Goal: Information Seeking & Learning: Find specific fact

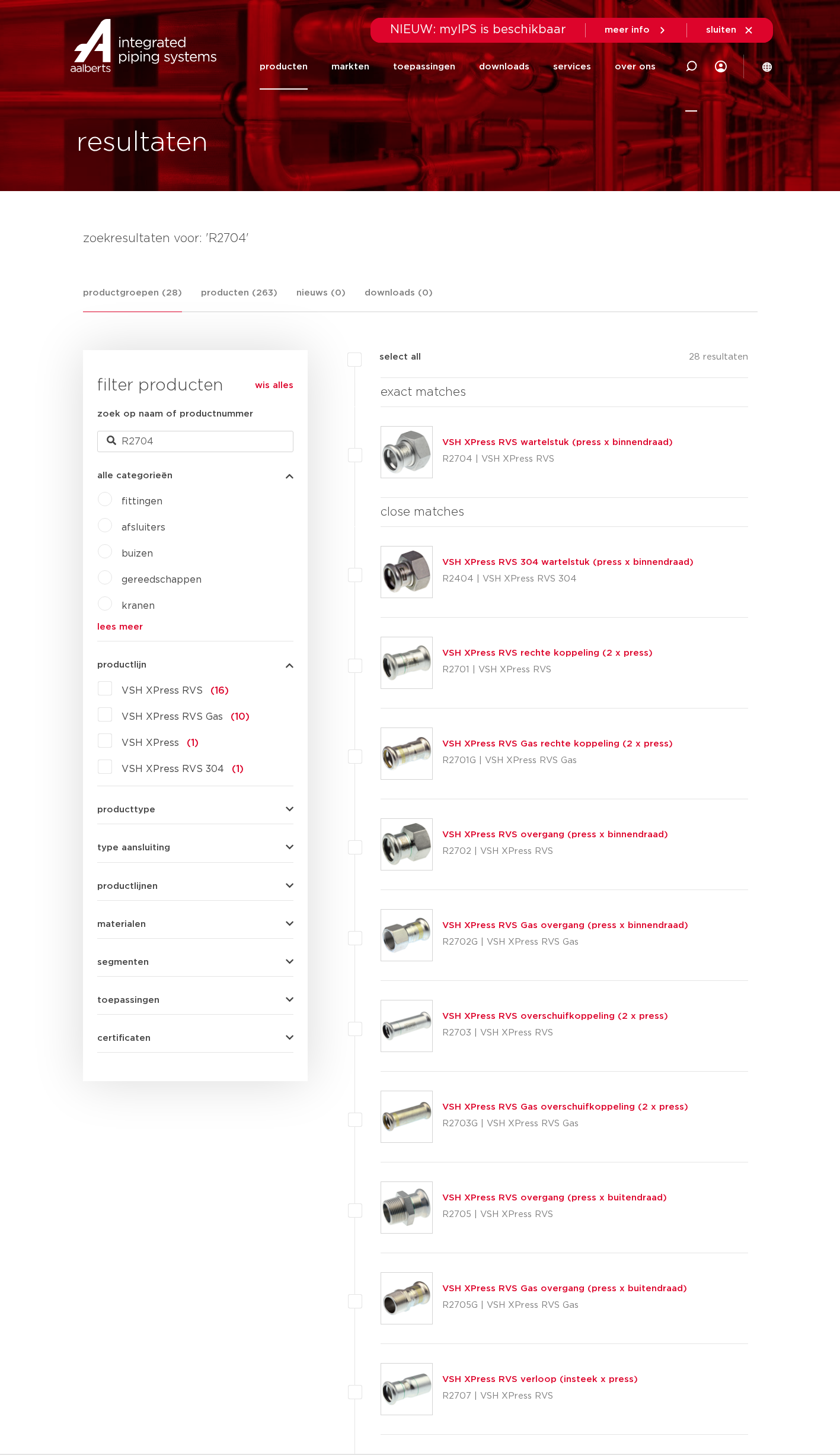
click at [689, 66] on icon at bounding box center [691, 66] width 12 height 12
type input "R2702"
click button "Zoeken" at bounding box center [0, 0] width 0 height 0
click at [555, 439] on link "VSH XPress RVS overgang (press x binnendraad)" at bounding box center [555, 443] width 226 height 9
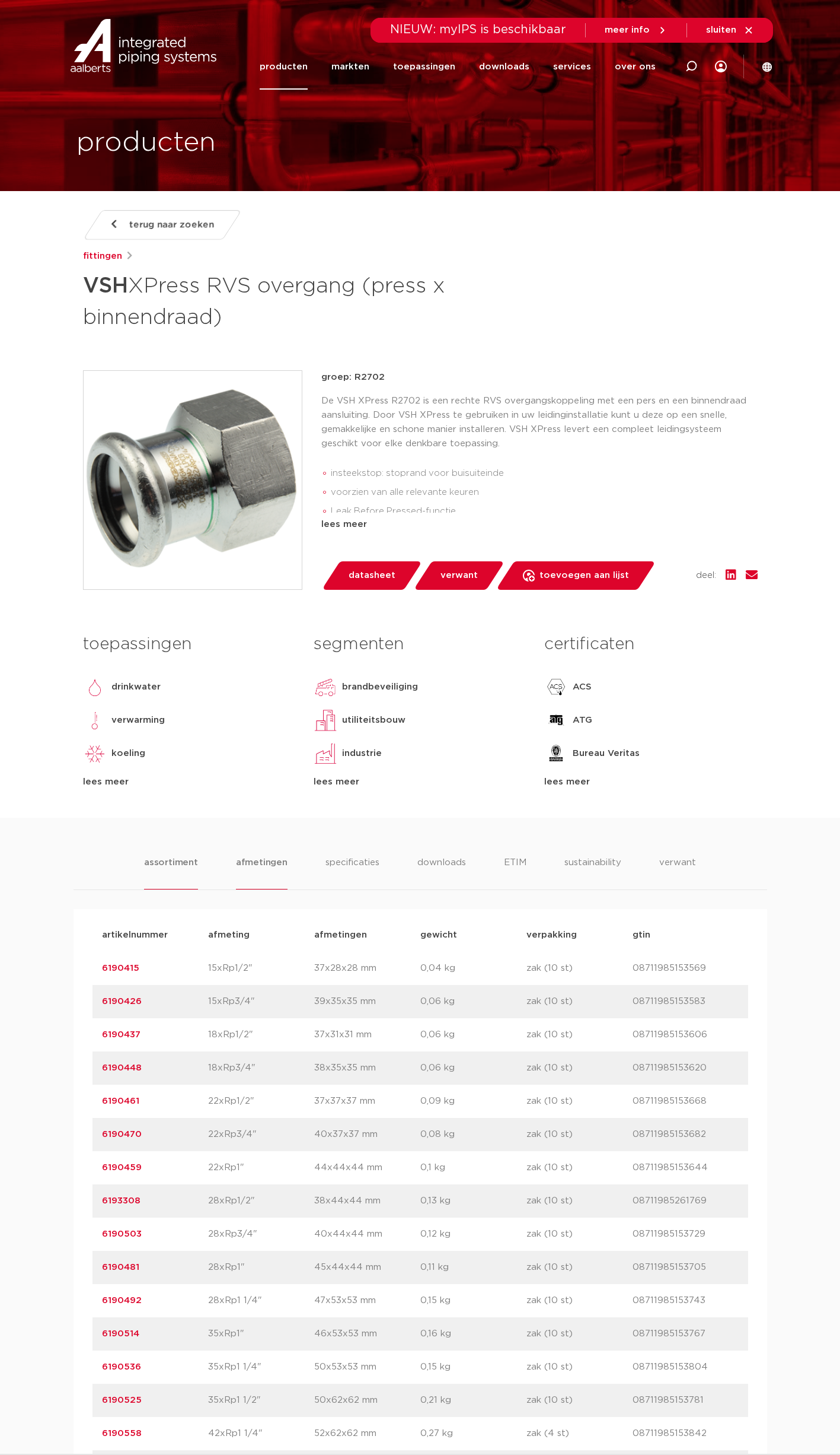
click at [275, 867] on li "afmetingen" at bounding box center [262, 873] width 52 height 34
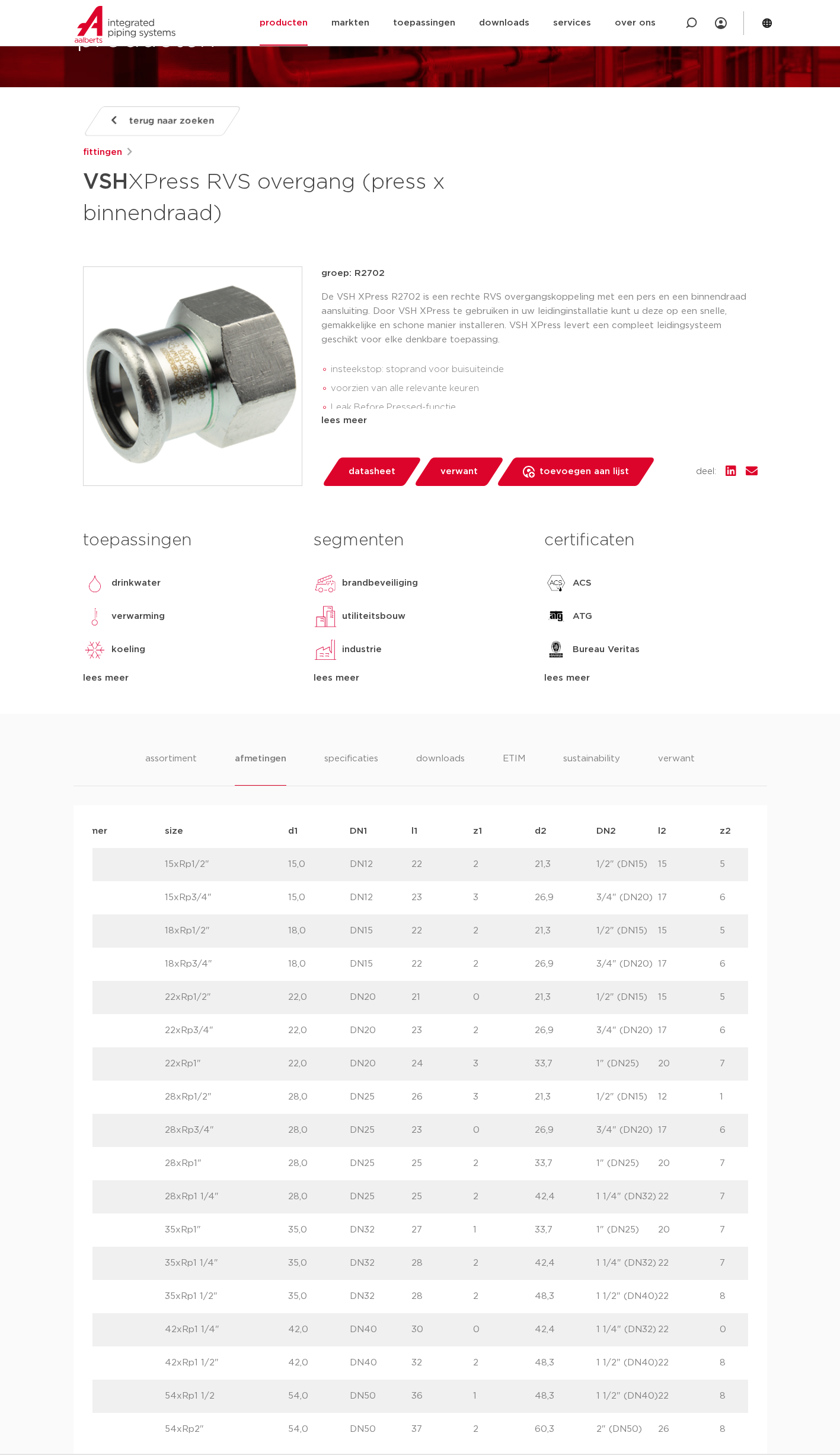
scroll to position [0, 36]
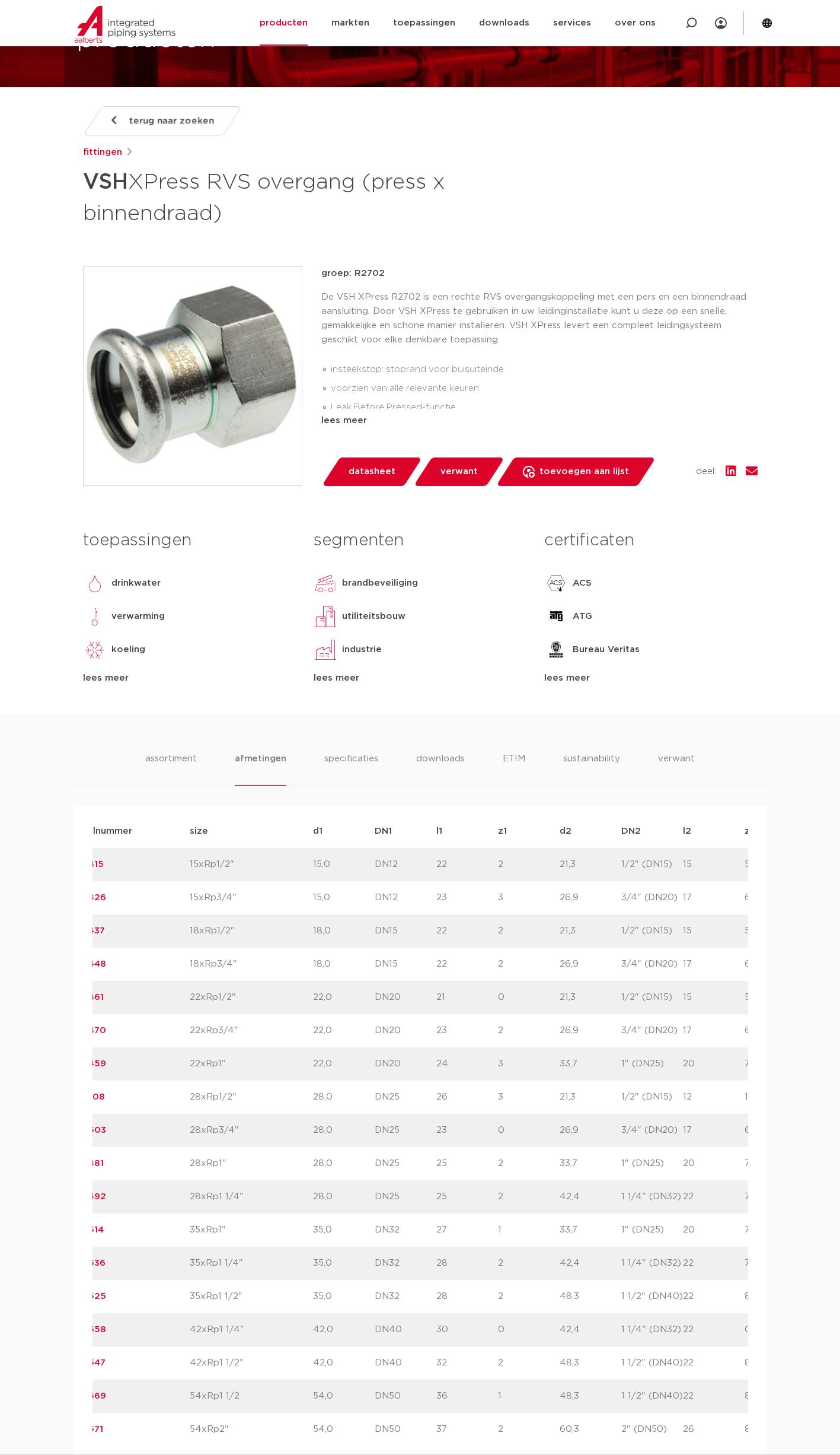
click at [55, 1366] on div "assortiment afmetingen specificaties downloads ETIM sustainability verwant asso…" at bounding box center [420, 1293] width 840 height 1160
